Goal: Task Accomplishment & Management: Use online tool/utility

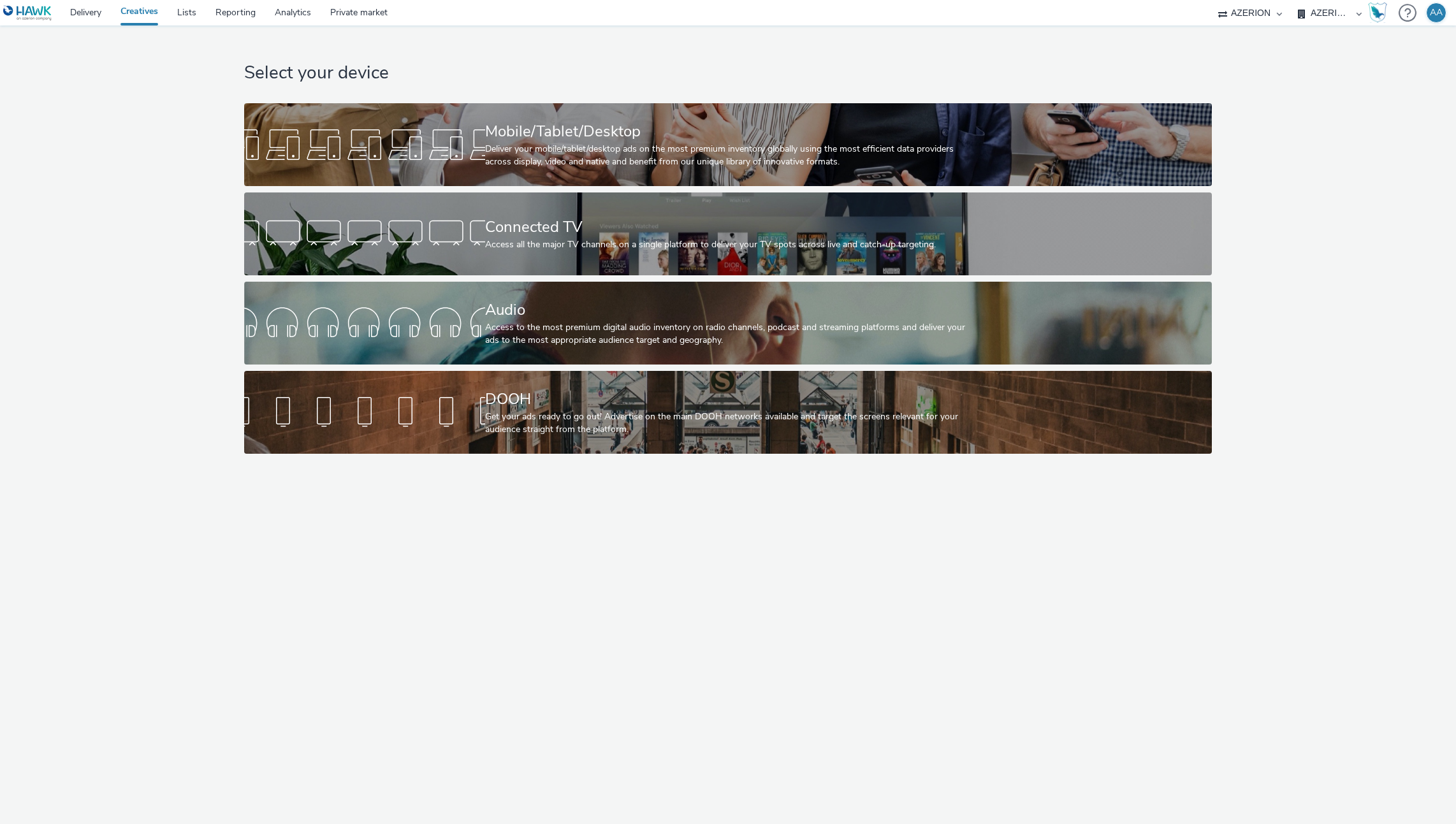
select select "ac009755-aa48-4799-8050-7a339a378eb8"
select select "79162ed7-0017-4339-93b0-3399b708648f"
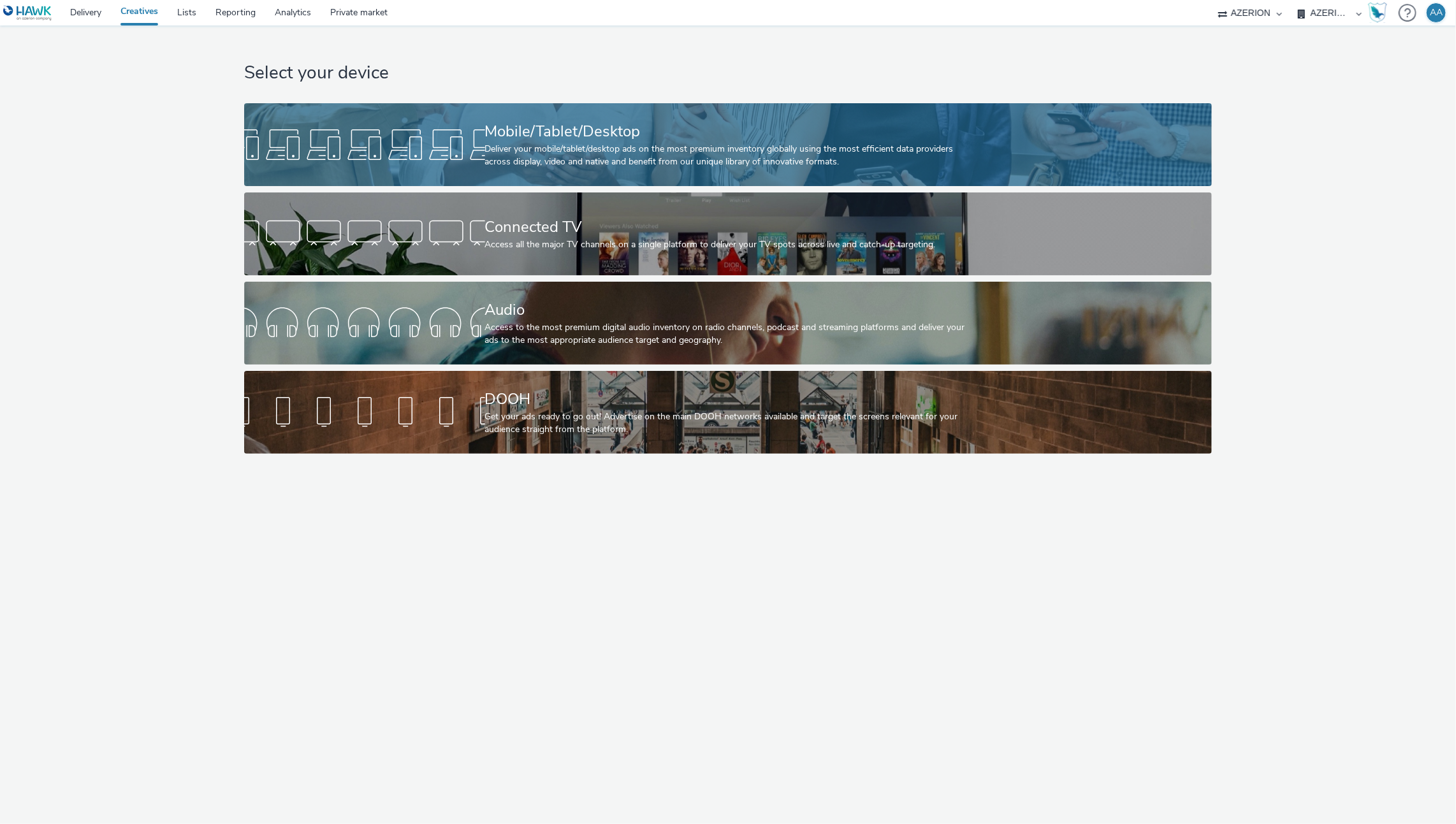
click at [657, 167] on div "Deliver your mobile/tablet/desktop ads on the most premium inventory globally u…" at bounding box center [725, 155] width 481 height 26
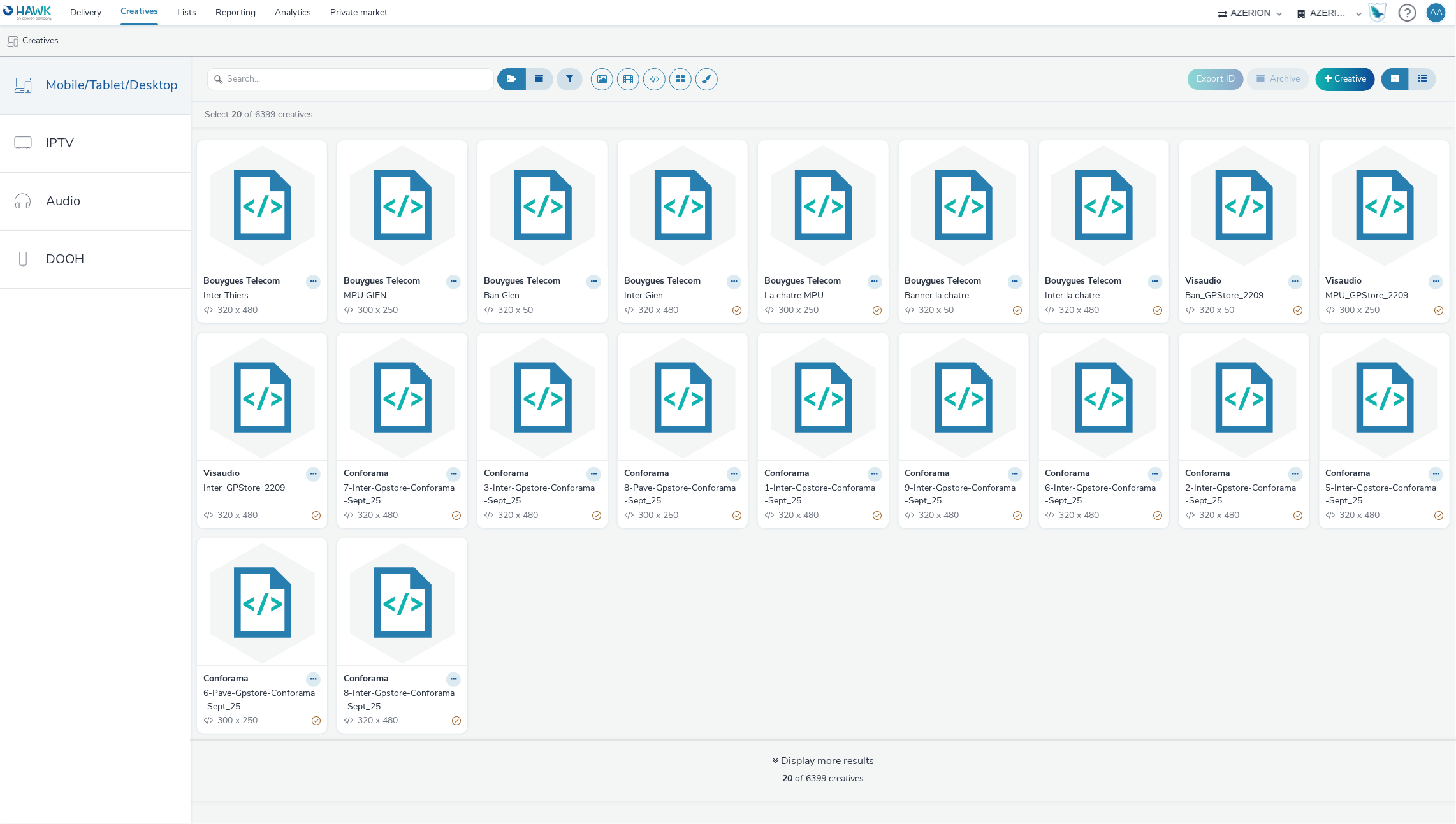
click at [847, 640] on div "Bouygues Telecom Inter Thiers 320 x 480 Bouygues Telecom MPU GIEN 300 x 250 Bou…" at bounding box center [823, 436] width 1265 height 605
click at [1264, 9] on select "Ad-on Media Nordic ALPHAKONNECT AZERION Facefirst Hawk Matterkind [PERSON_NAME]…" at bounding box center [1250, 13] width 77 height 26
click at [1348, 14] on select "AZERION AZERION APAC AZERION AUSTRIA AZERION BEL - ADEXPERTS AZERION BRAZIL AZE…" at bounding box center [1329, 13] width 77 height 26
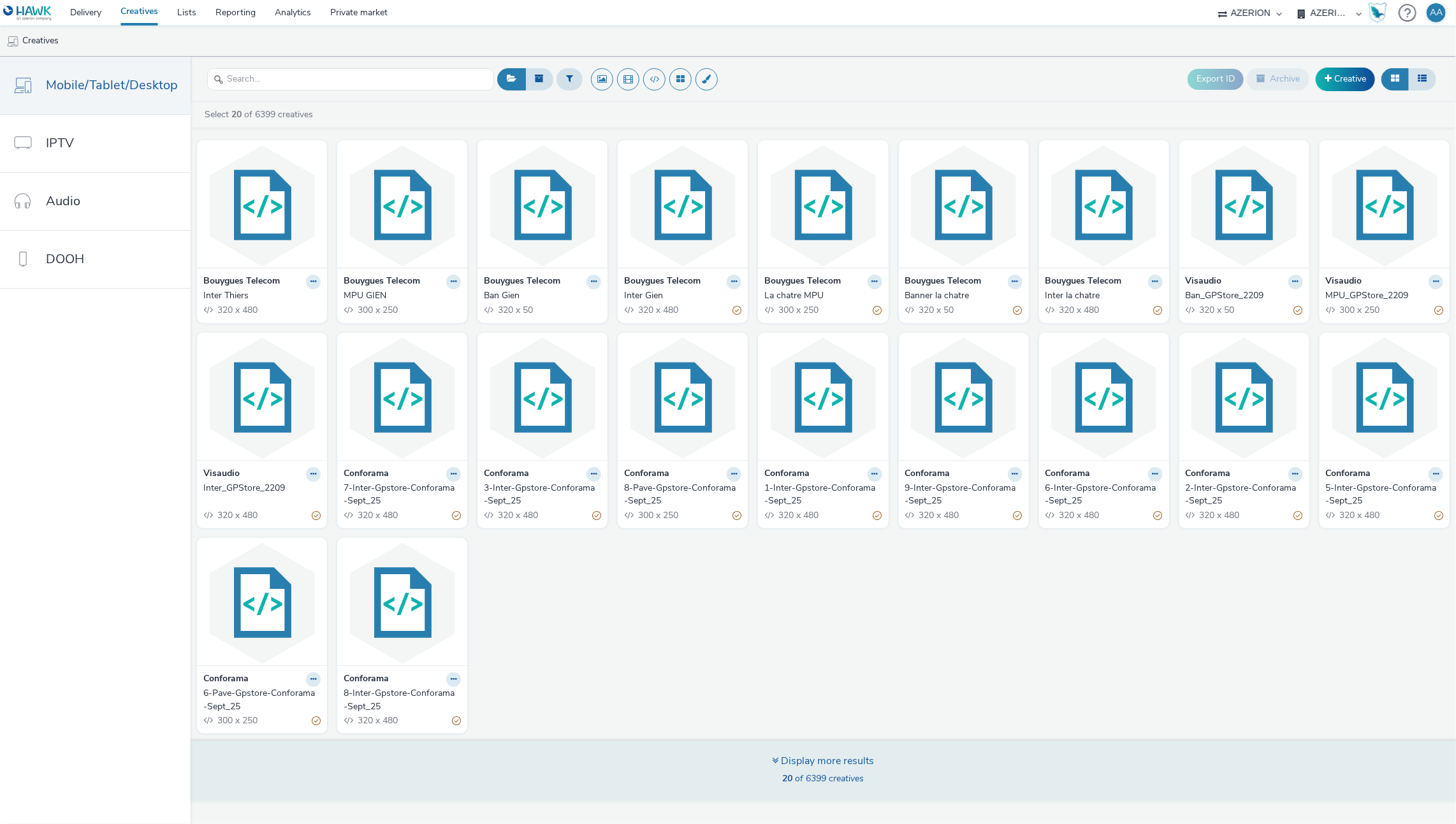
click at [812, 759] on div "Display more results" at bounding box center [823, 761] width 102 height 14
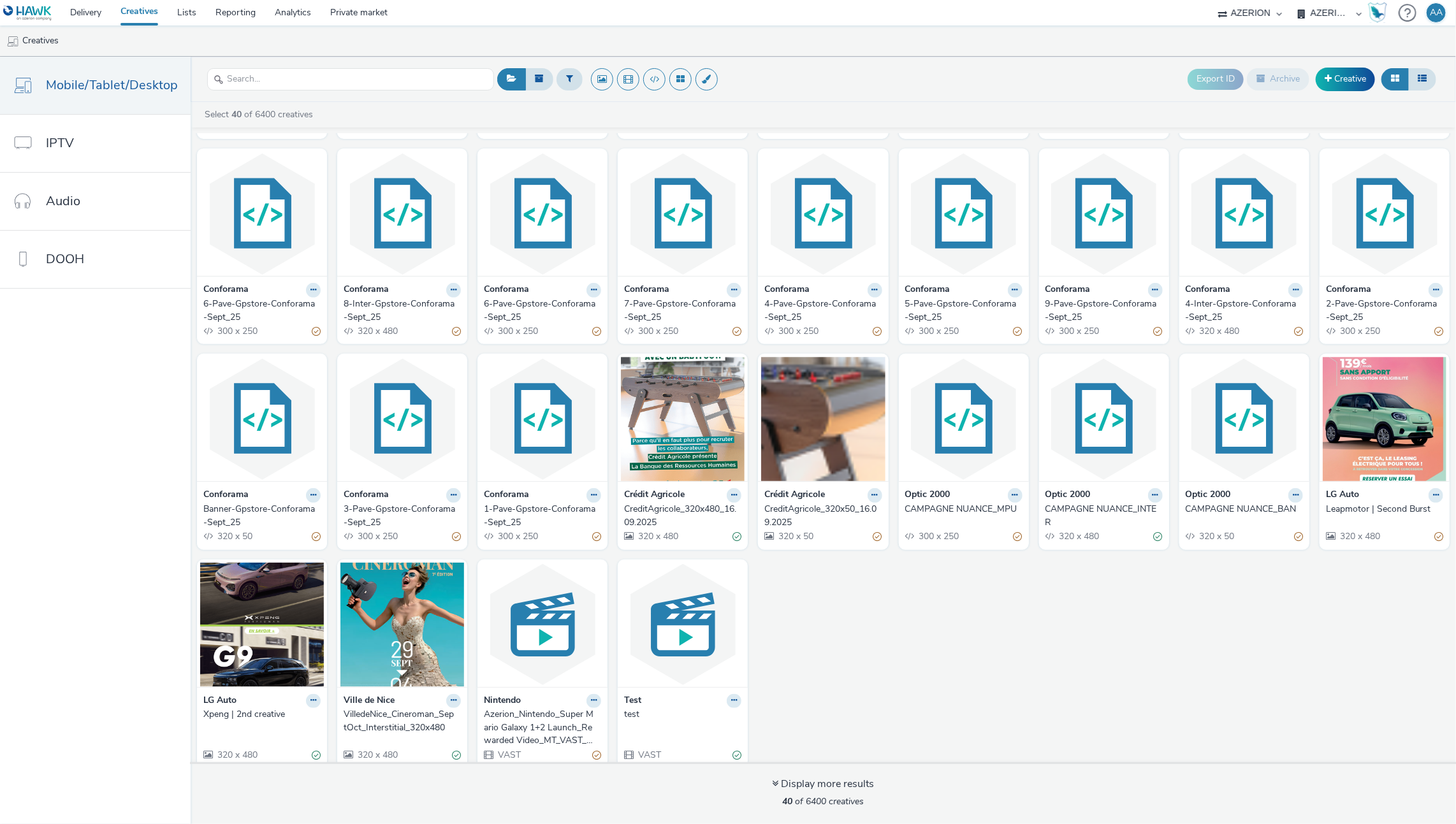
scroll to position [393, 0]
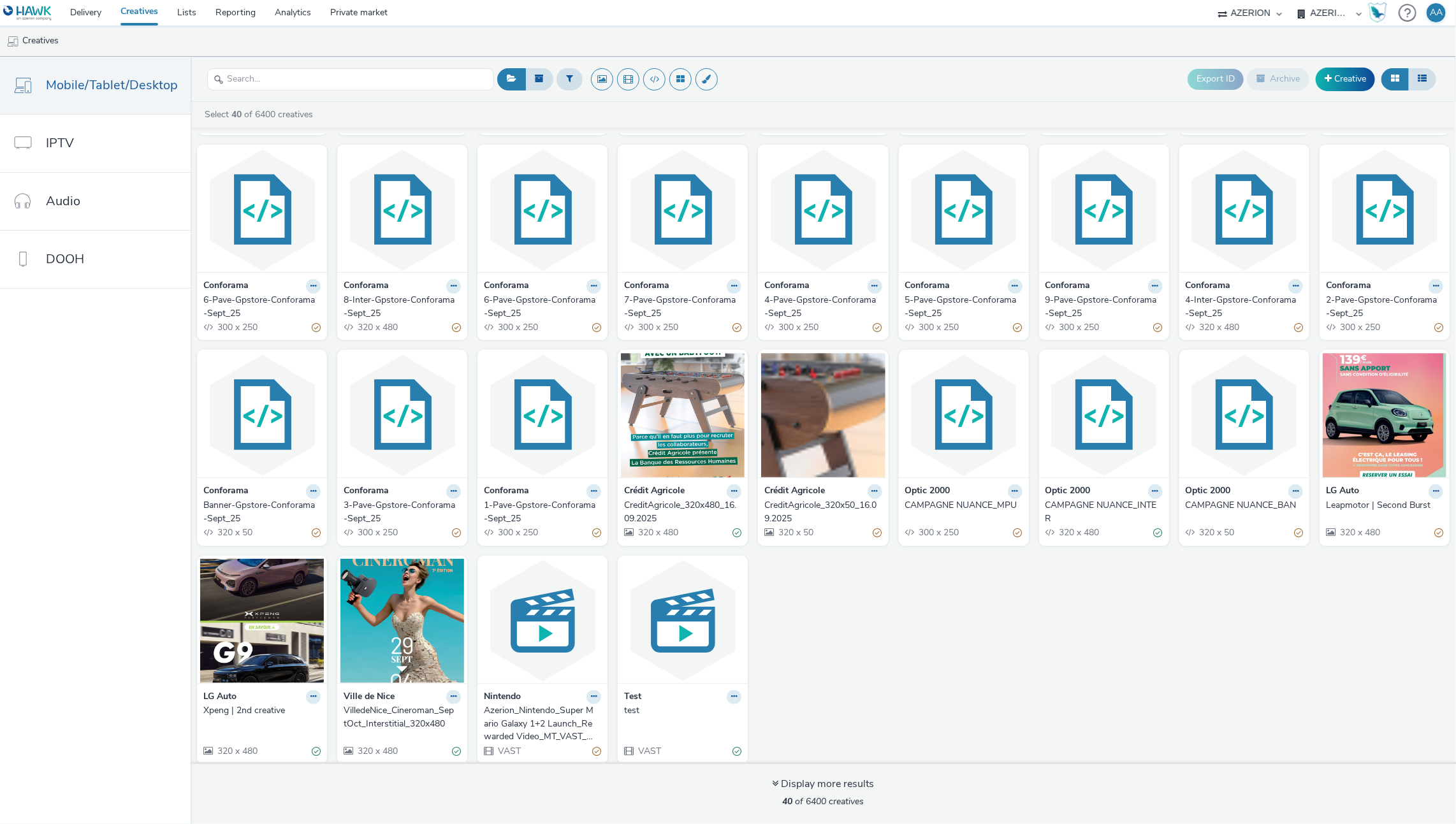
click at [376, 704] on div "VilledeNice_Cineroman_SeptOct_Interstitial_320x480" at bounding box center [399, 717] width 112 height 26
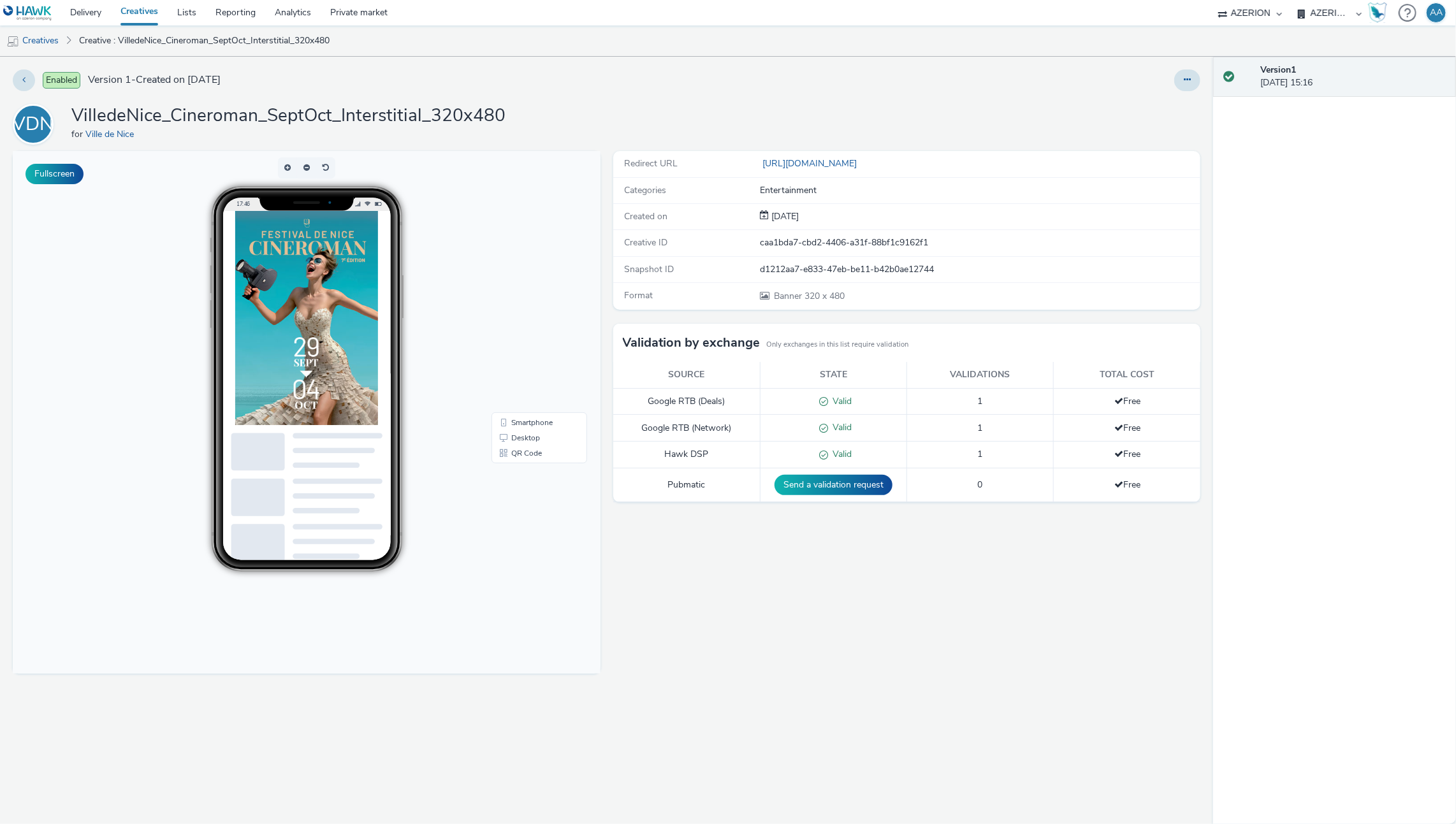
click at [341, 308] on img at bounding box center [306, 318] width 143 height 214
click at [96, 54] on link "Creative : VilledeNice_Cineroman_SeptOct_Interstitial_320x480" at bounding box center [204, 41] width 263 height 31
click at [83, 10] on link "Delivery" at bounding box center [85, 13] width 50 height 26
